Goal: Task Accomplishment & Management: Use online tool/utility

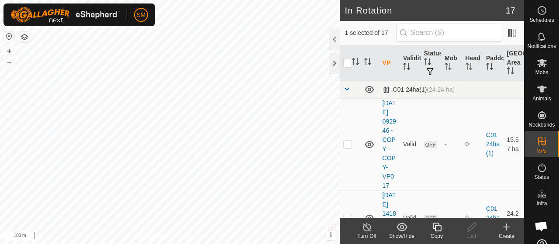
click at [427, 227] on copy-svg-icon at bounding box center [436, 227] width 35 height 10
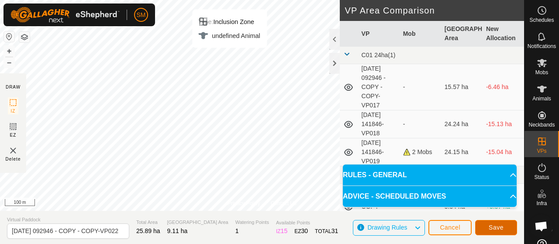
click at [511, 228] on button "Save" at bounding box center [496, 227] width 42 height 15
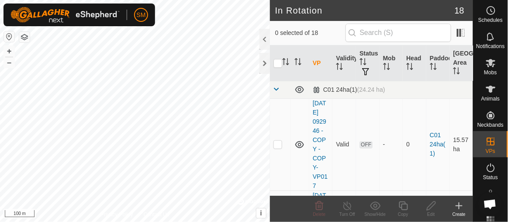
checkbox input "true"
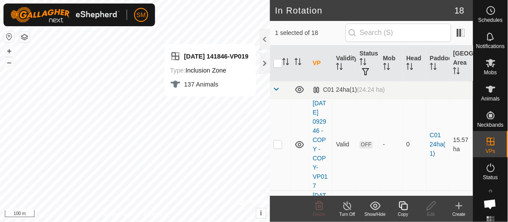
click at [399, 211] on div "Copy" at bounding box center [403, 214] width 28 height 7
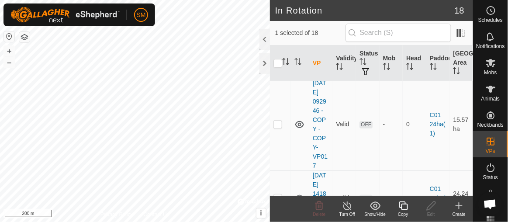
scroll to position [19, 0]
click at [398, 207] on icon at bounding box center [403, 205] width 11 height 10
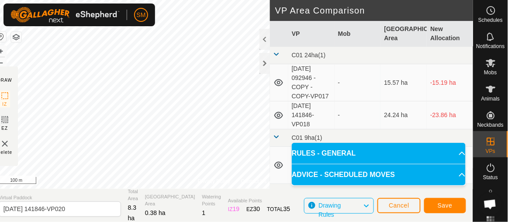
click at [181, 0] on html "SM Schedules Notifications Mobs Animals Neckbands VPs Status Infra Heatmap Help…" at bounding box center [254, 111] width 508 height 222
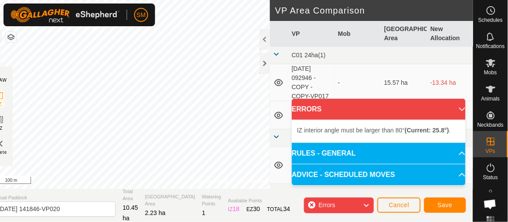
click at [113, 17] on div "SM Schedules Notifications Mobs Animals Neckbands VPs Status Infra Heatmap Help…" at bounding box center [254, 111] width 508 height 222
click at [112, 20] on div "SM Schedules Notifications Mobs Animals Neckbands VPs Status Infra Heatmap Help…" at bounding box center [254, 111] width 508 height 222
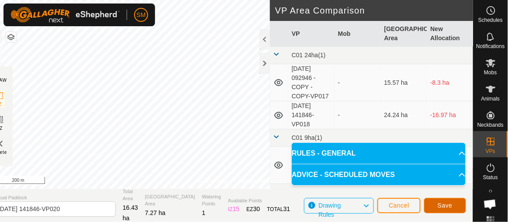
click at [443, 205] on span "Save" at bounding box center [444, 205] width 15 height 7
